Goal: Task Accomplishment & Management: Complete application form

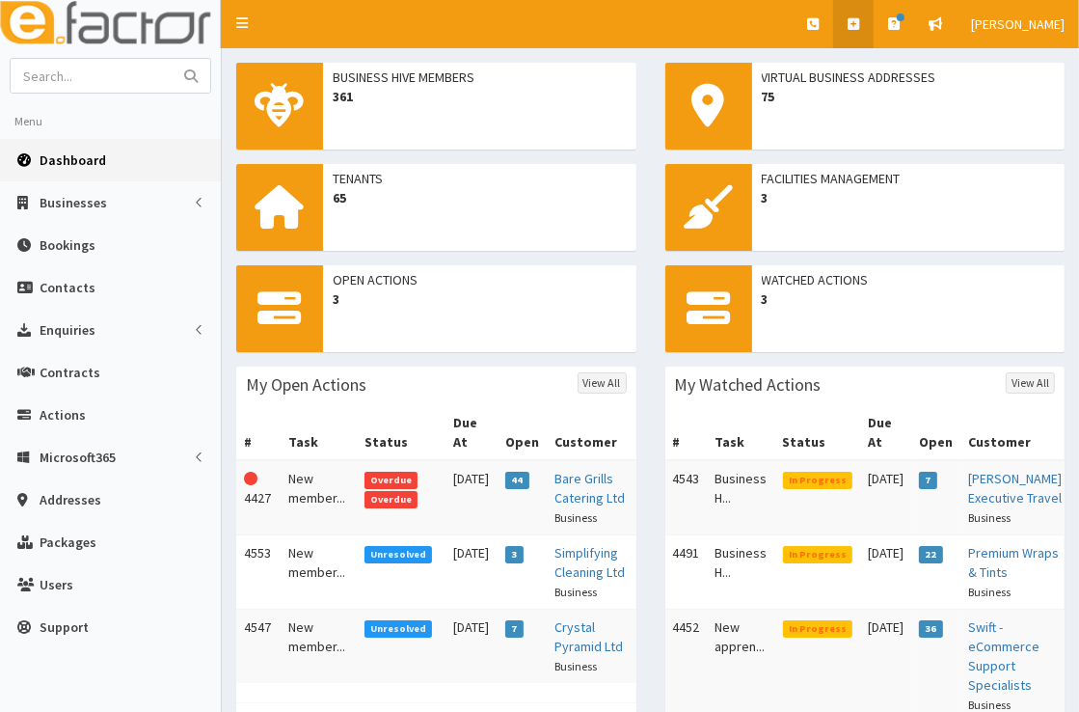
click at [866, 21] on link at bounding box center [853, 24] width 41 height 48
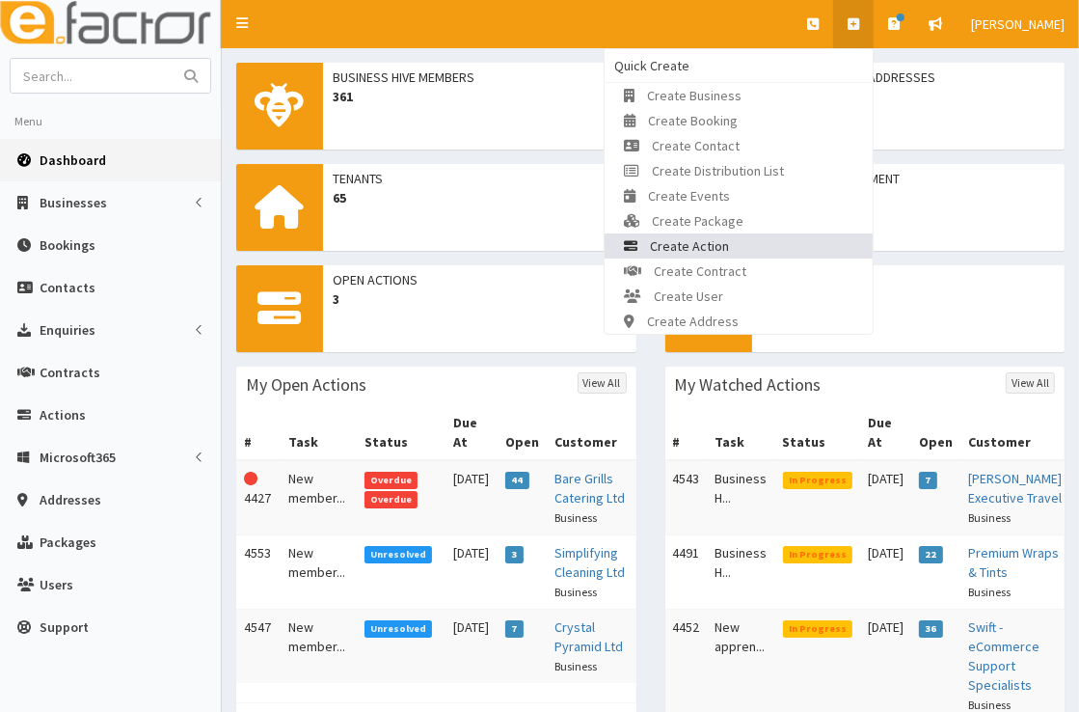
click at [771, 245] on link "Create Action" at bounding box center [739, 245] width 268 height 25
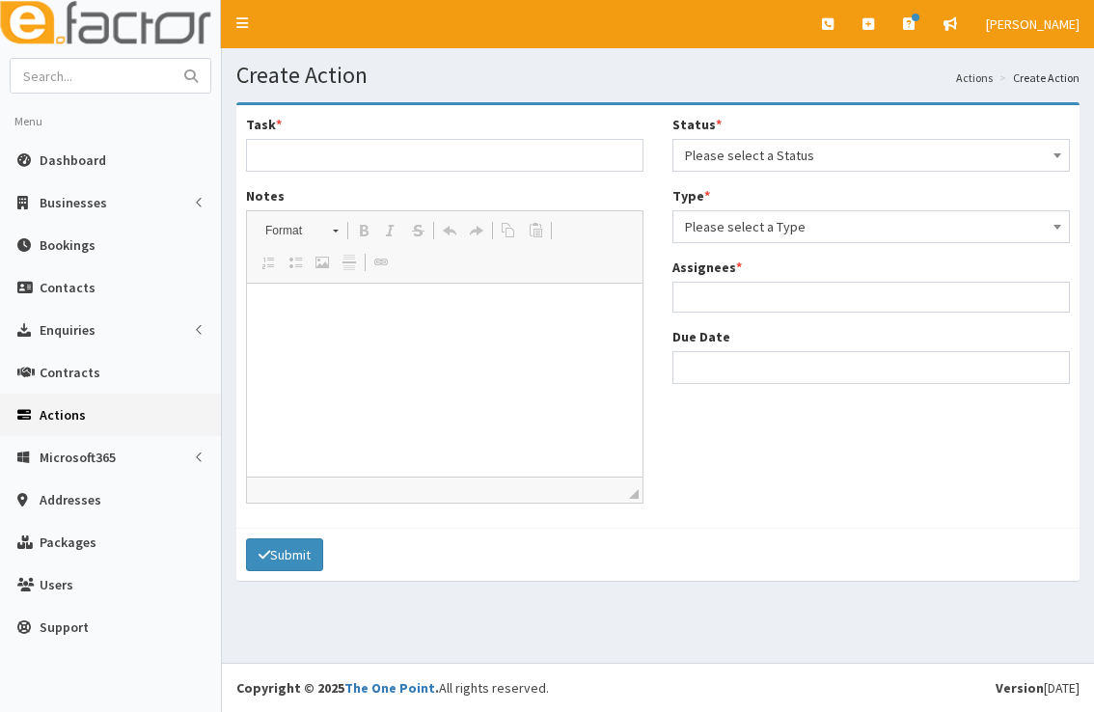
select select
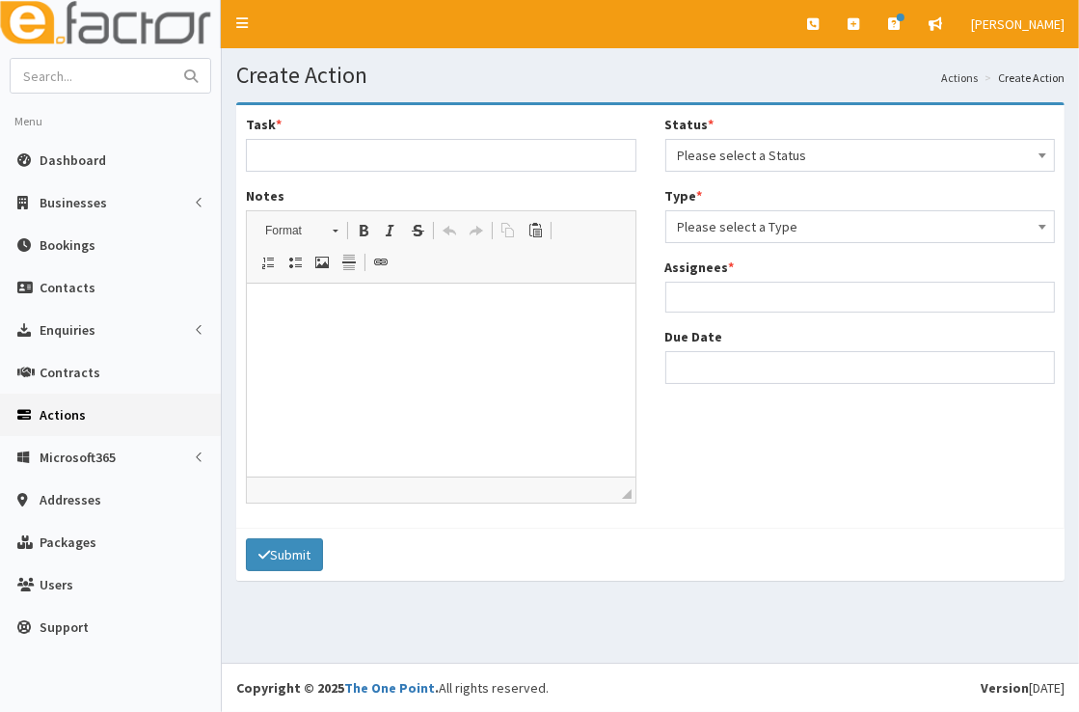
click at [795, 149] on span "Please select a Status" at bounding box center [861, 155] width 366 height 27
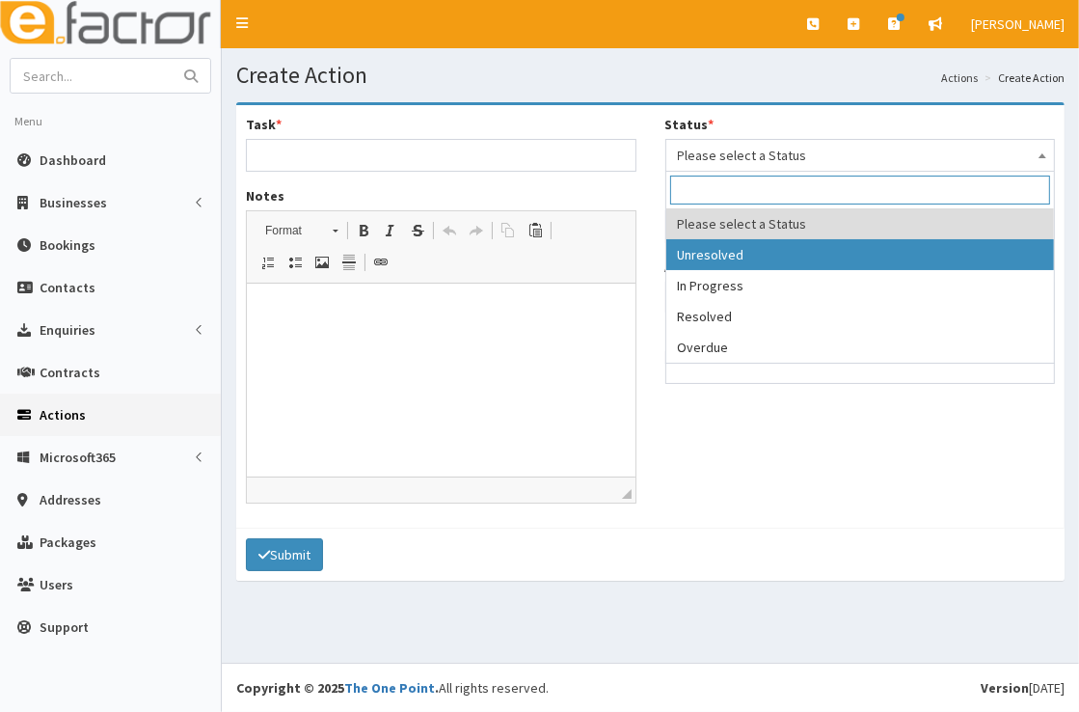
select select "1"
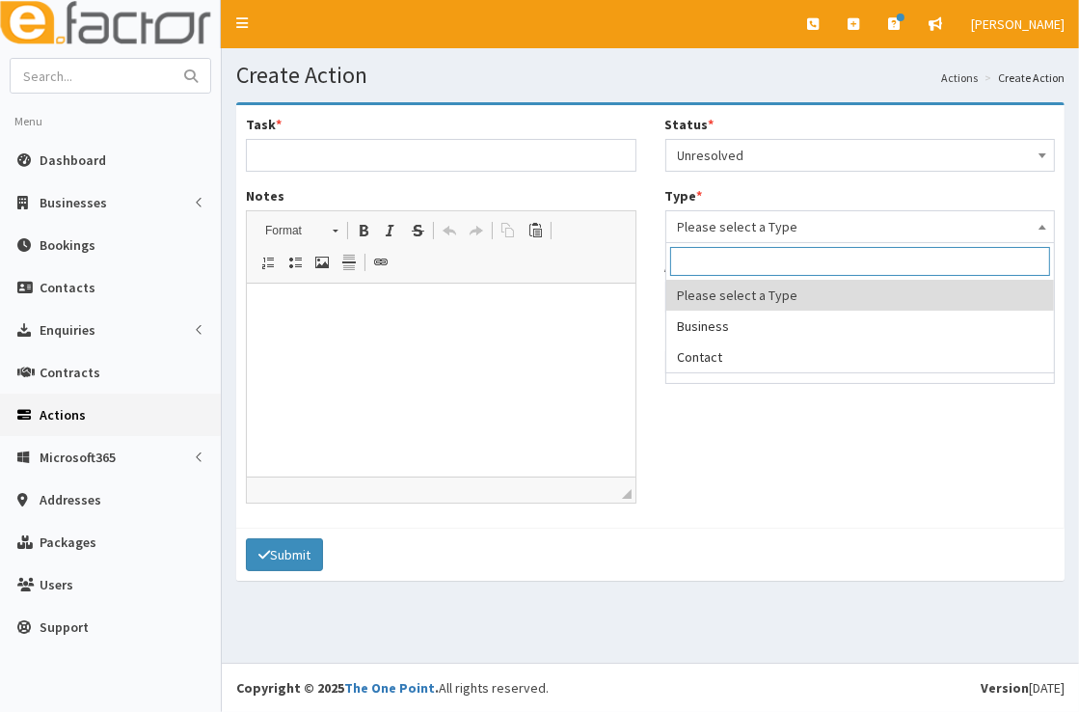
click at [785, 229] on span "Please select a Type" at bounding box center [861, 226] width 366 height 27
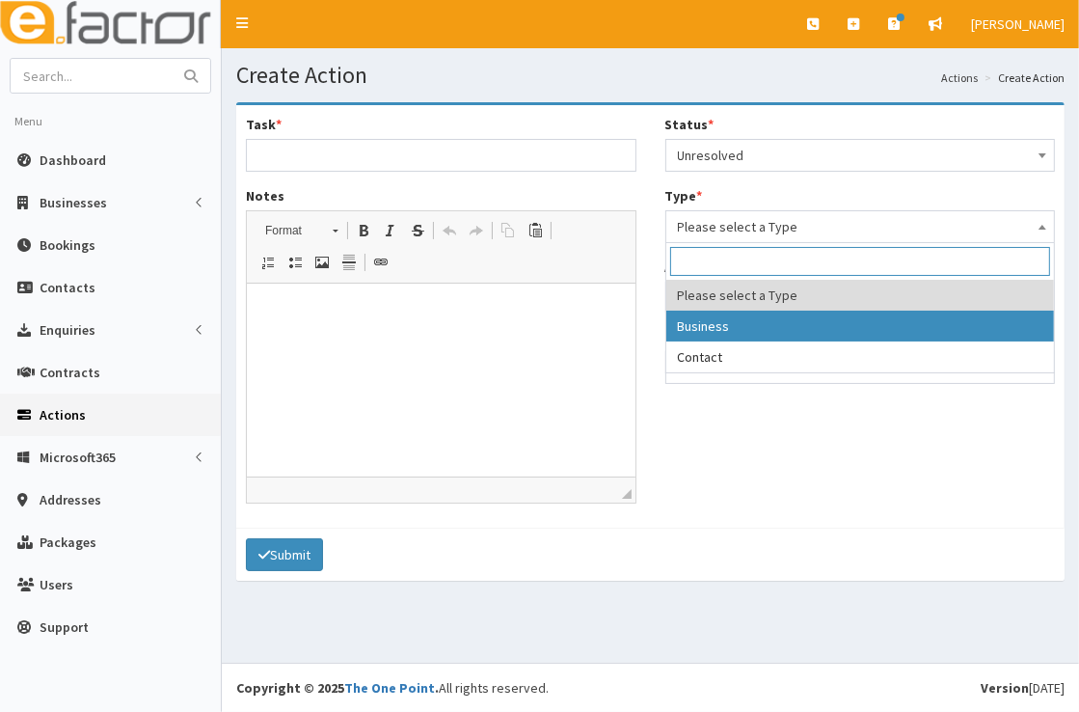
select select "business"
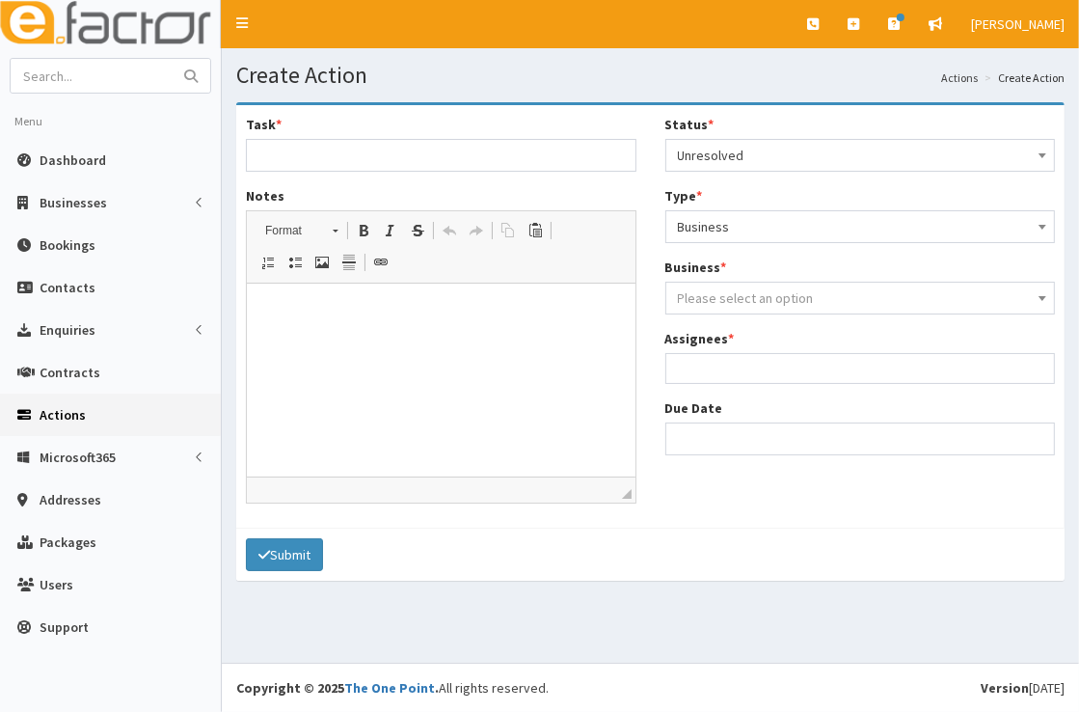
click at [787, 299] on span "Please select an option" at bounding box center [746, 297] width 136 height 17
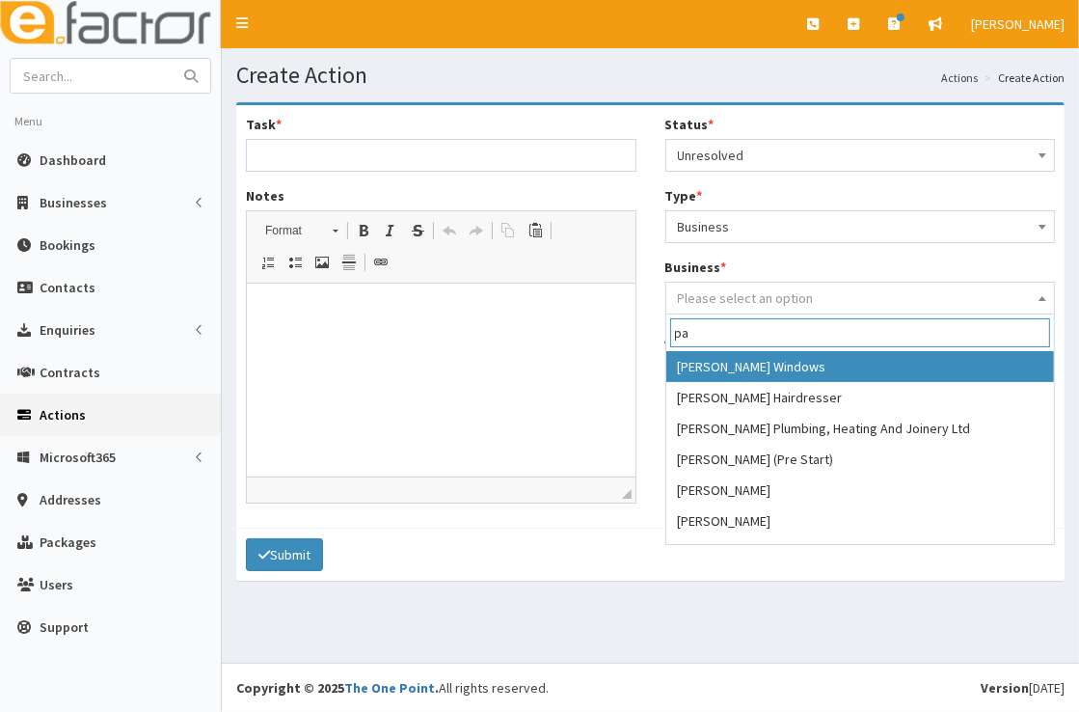
type input "p"
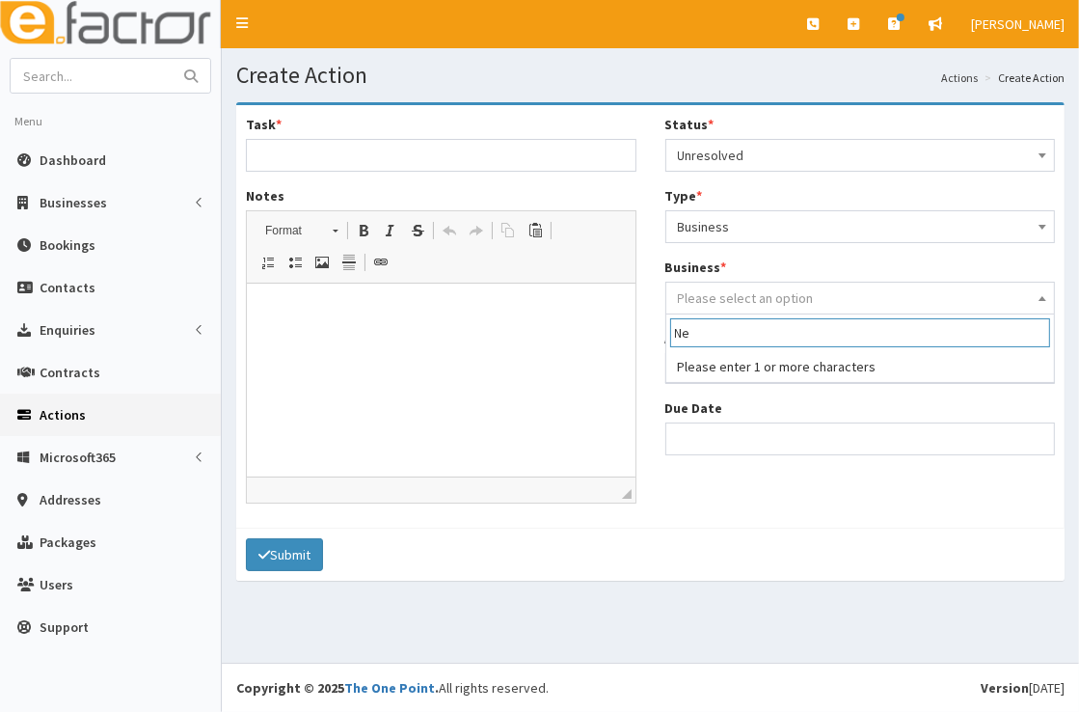
type input "N"
